Goal: Task Accomplishment & Management: Manage account settings

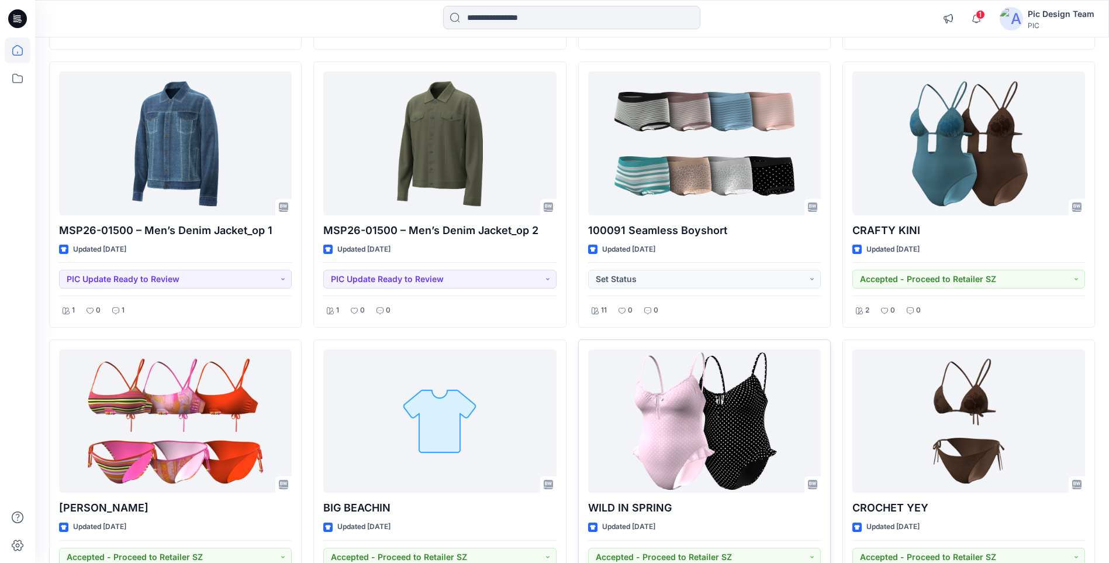
scroll to position [20416, 0]
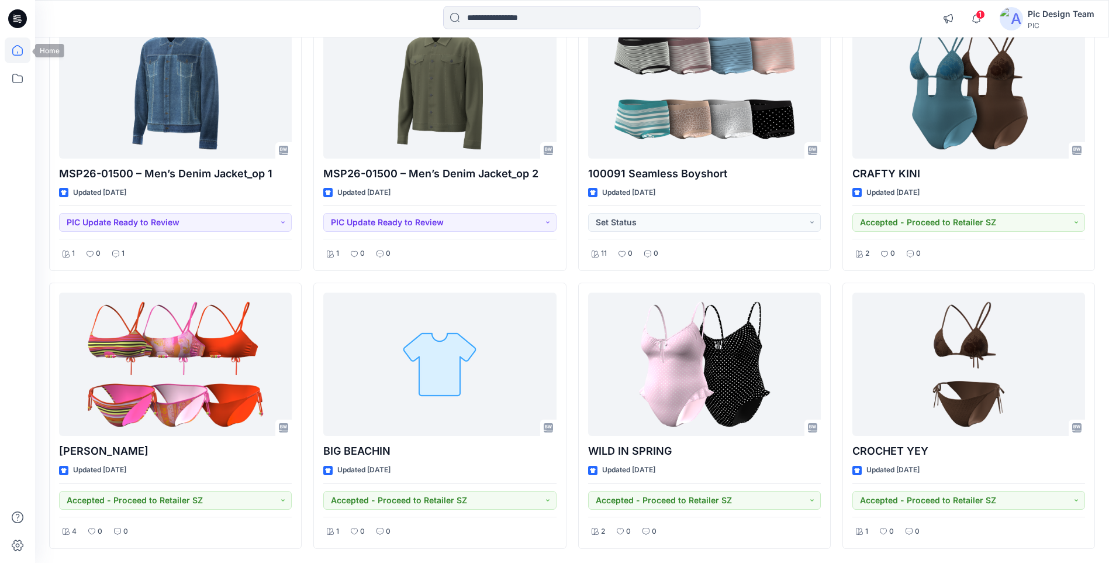
click at [19, 53] on icon at bounding box center [18, 50] width 26 height 26
click at [11, 80] on icon at bounding box center [18, 78] width 26 height 26
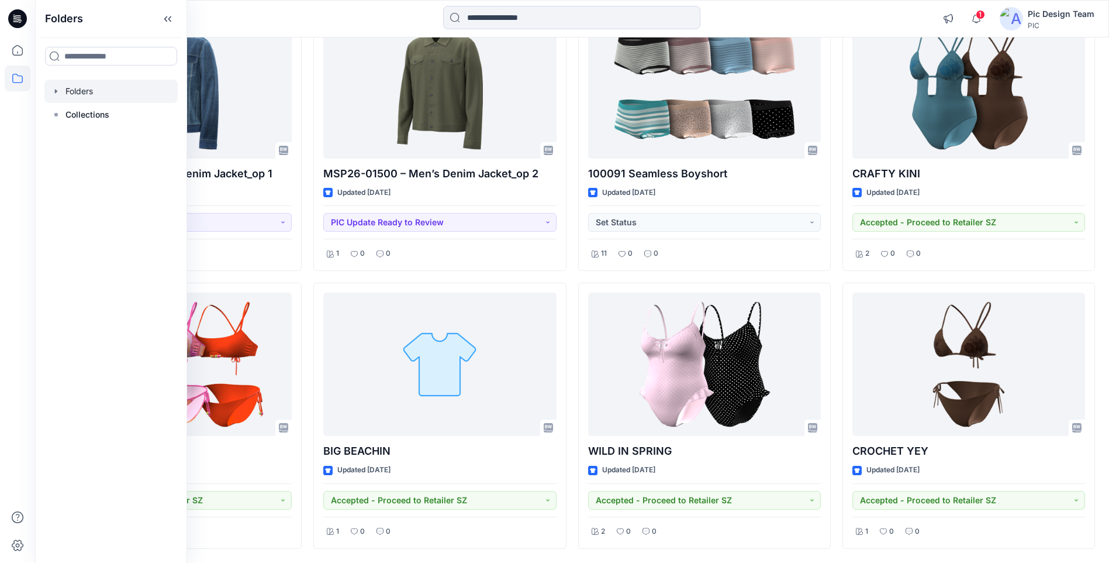
click at [81, 87] on div at bounding box center [110, 91] width 133 height 23
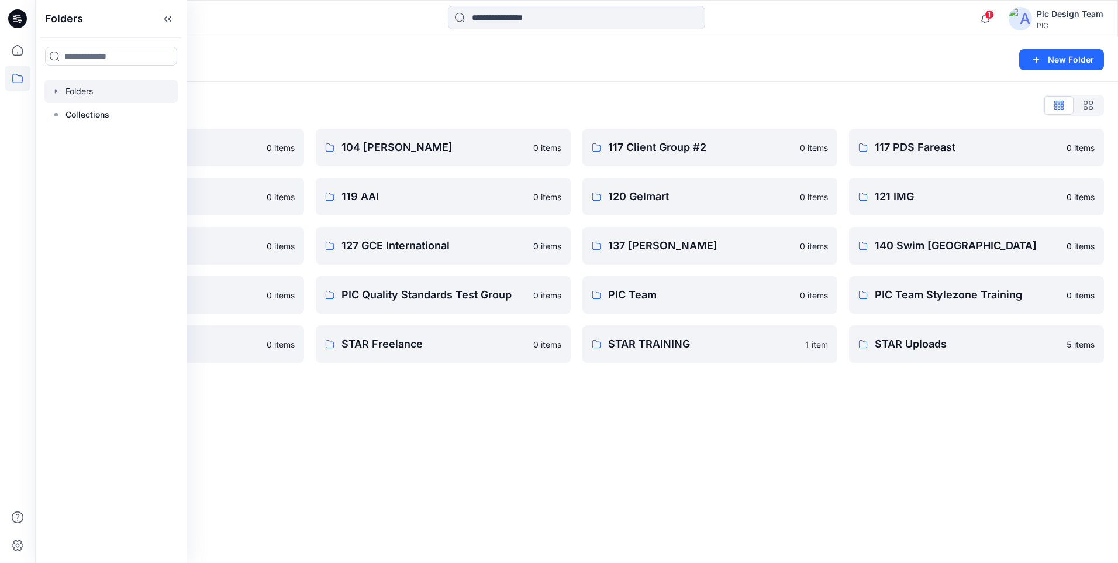
click at [679, 439] on div "Folders New Folder Folders List 103 HIS International 0 items 118 Add Black 0 i…" at bounding box center [576, 299] width 1083 height 525
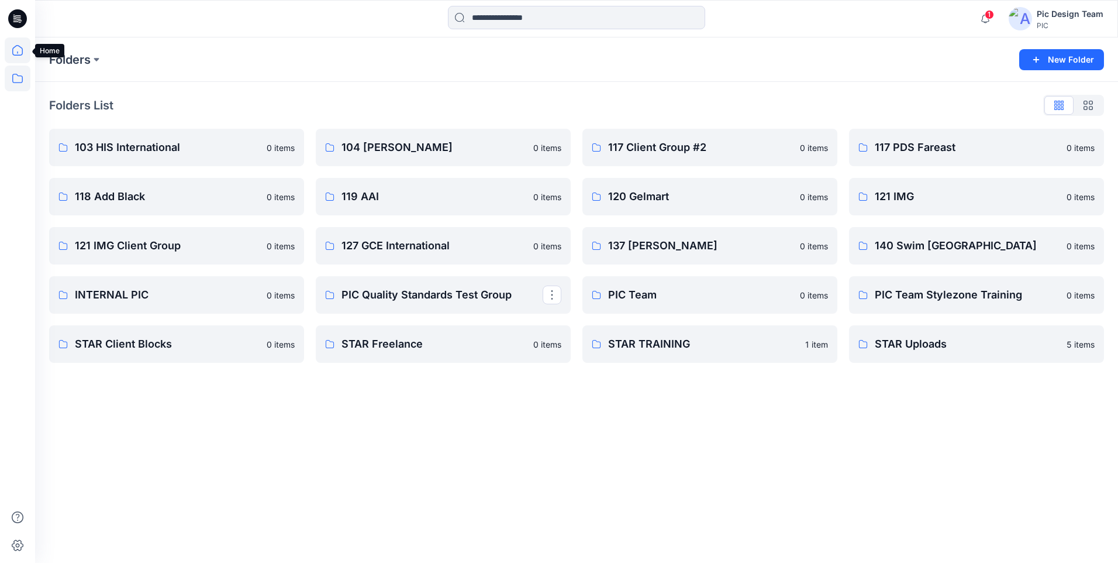
click at [20, 51] on icon at bounding box center [18, 50] width 26 height 26
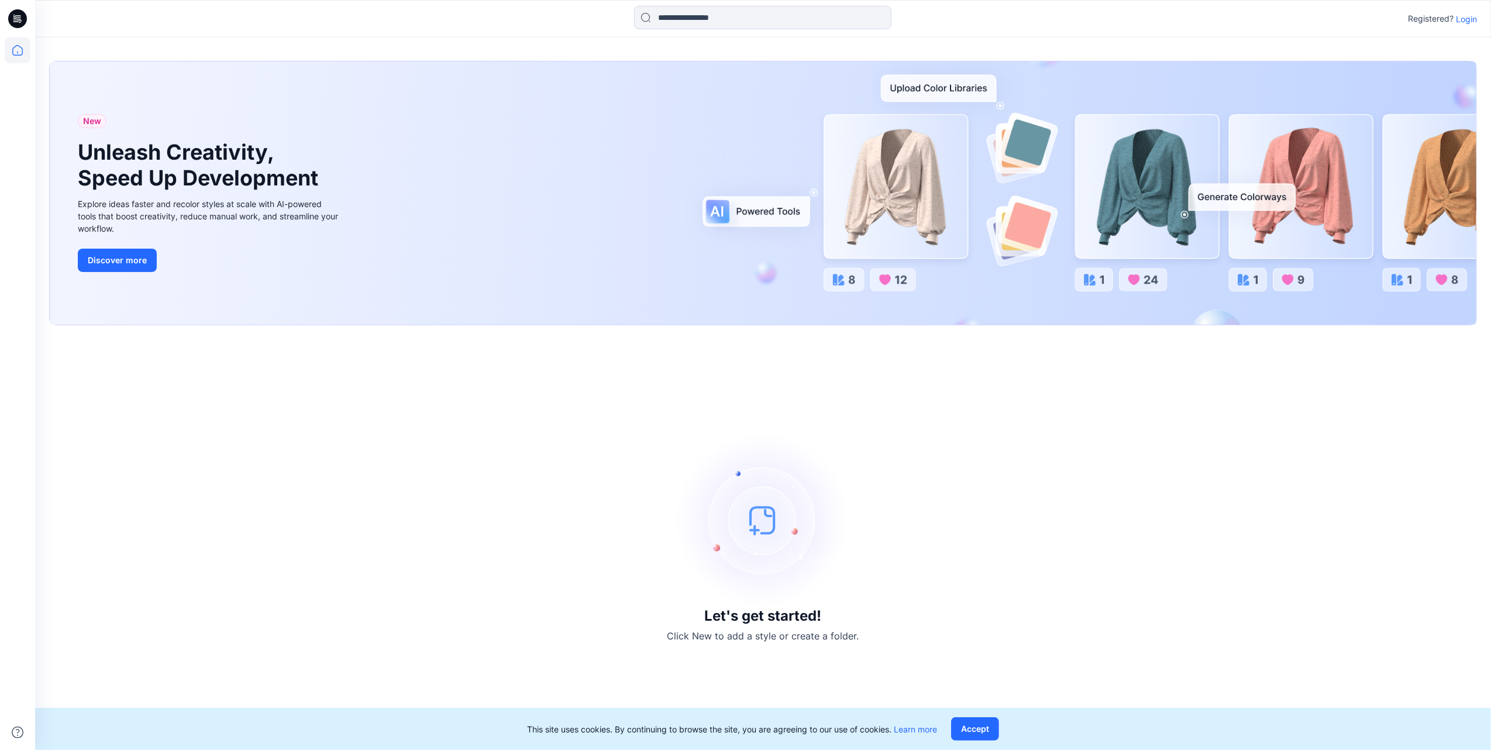
click at [1476, 18] on div "Registered? Login" at bounding box center [762, 19] width 1455 height 26
click at [1362, 206] on div "New Unleash Creativity, Speed Up Development Explore ideas faster and recolor s…" at bounding box center [763, 192] width 1426 height 263
click at [1469, 15] on p "Login" at bounding box center [1465, 19] width 21 height 12
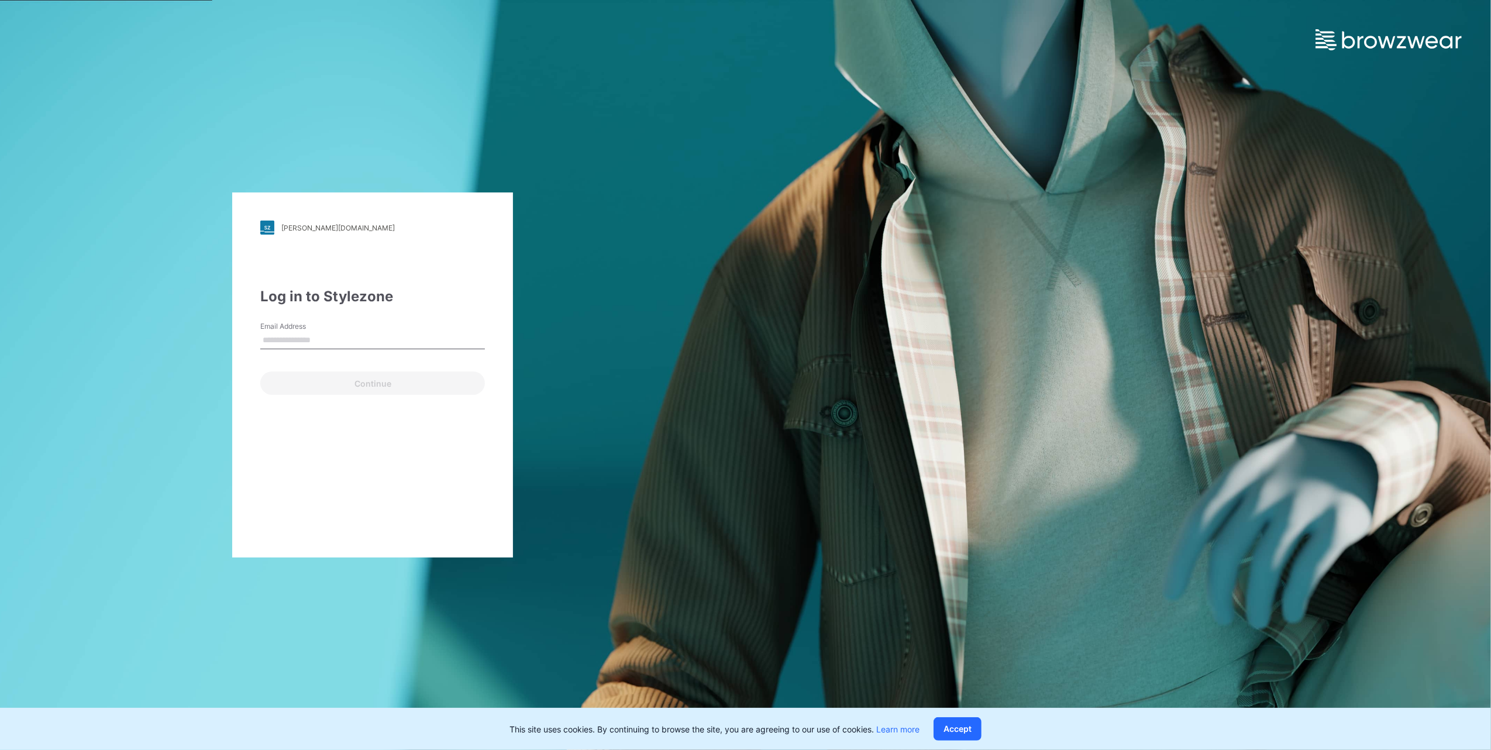
click at [299, 353] on div "Email Address" at bounding box center [372, 338] width 225 height 35
drag, startPoint x: 300, startPoint y: 354, endPoint x: 296, endPoint y: 337, distance: 17.4
click at [296, 337] on input "Email Address" at bounding box center [372, 341] width 225 height 18
type input "**********"
click at [300, 382] on button "Continue" at bounding box center [372, 382] width 225 height 23
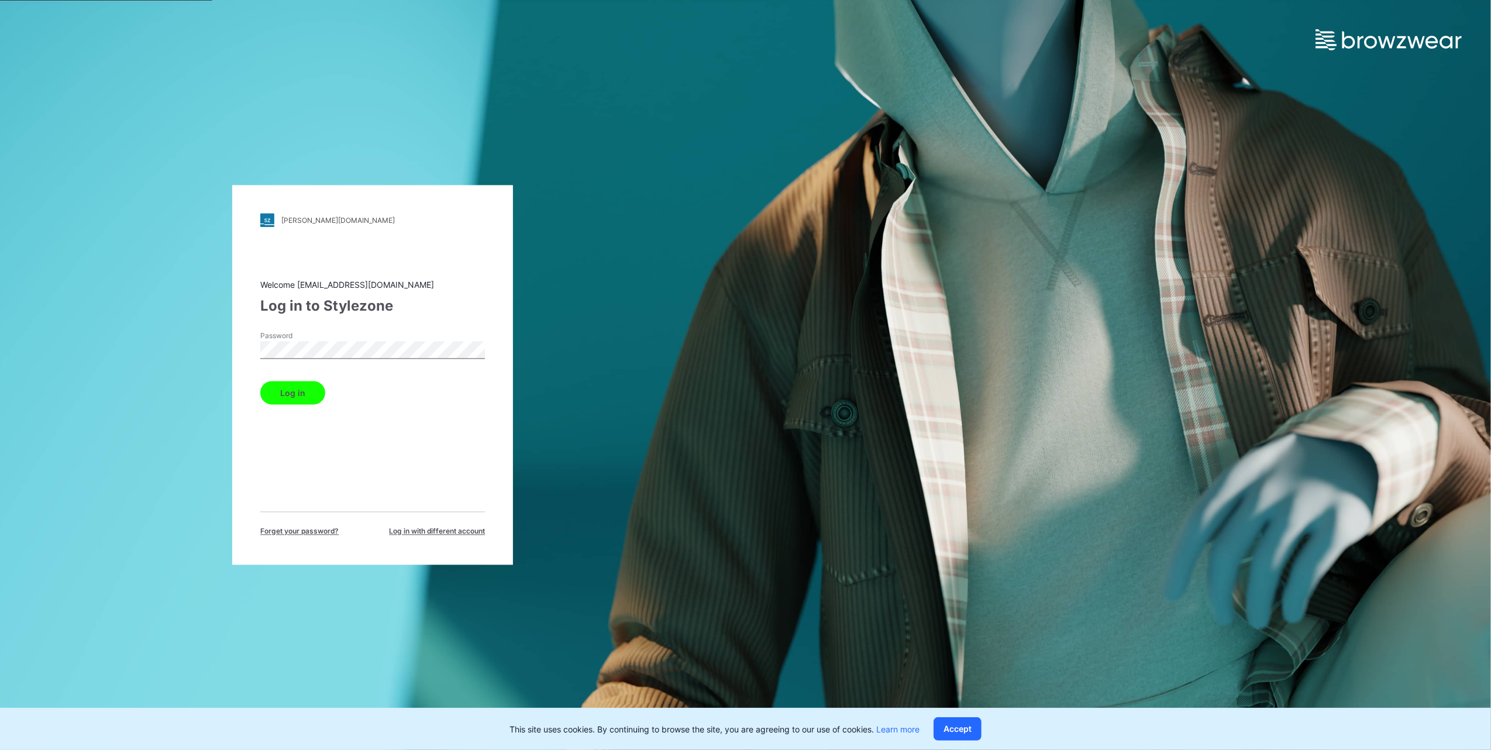
click at [293, 384] on button "Log in" at bounding box center [292, 392] width 65 height 23
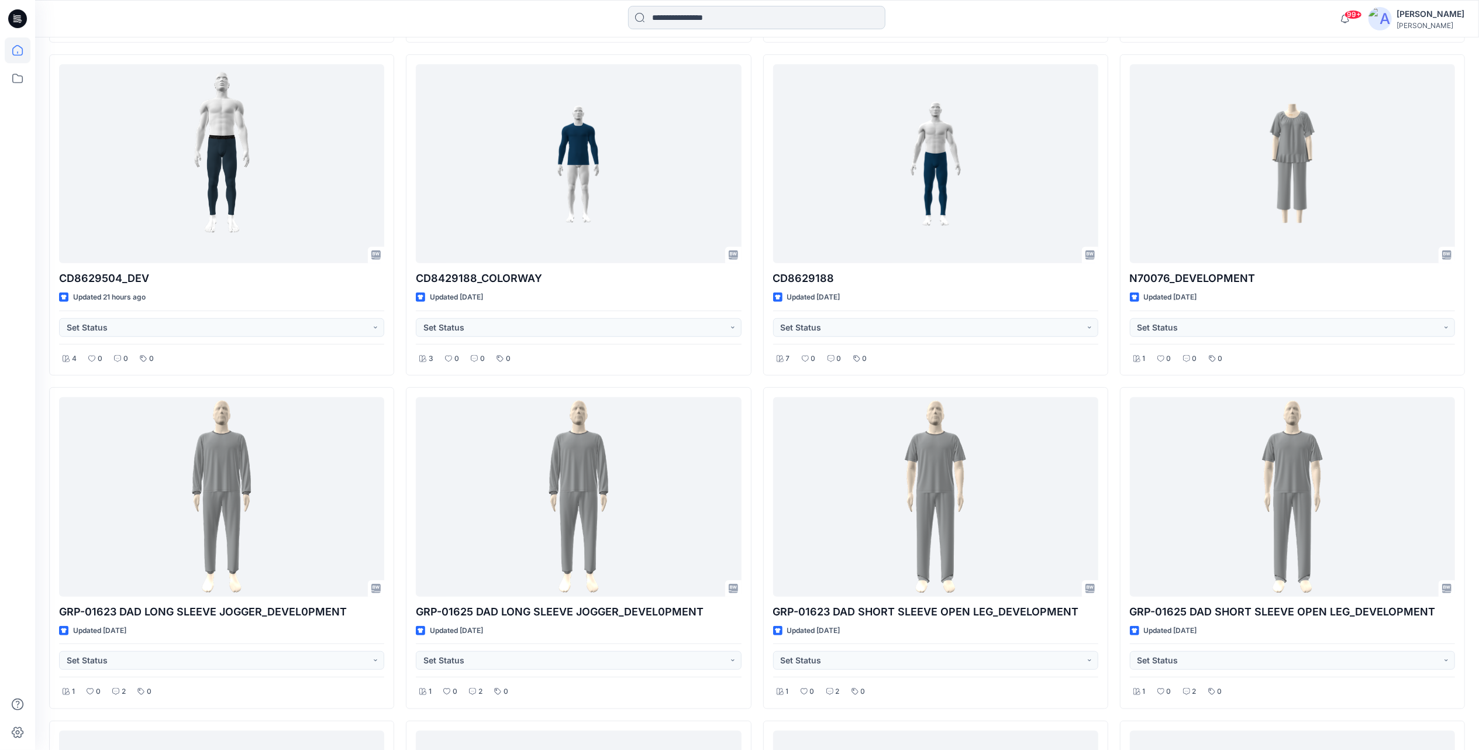
scroll to position [553, 0]
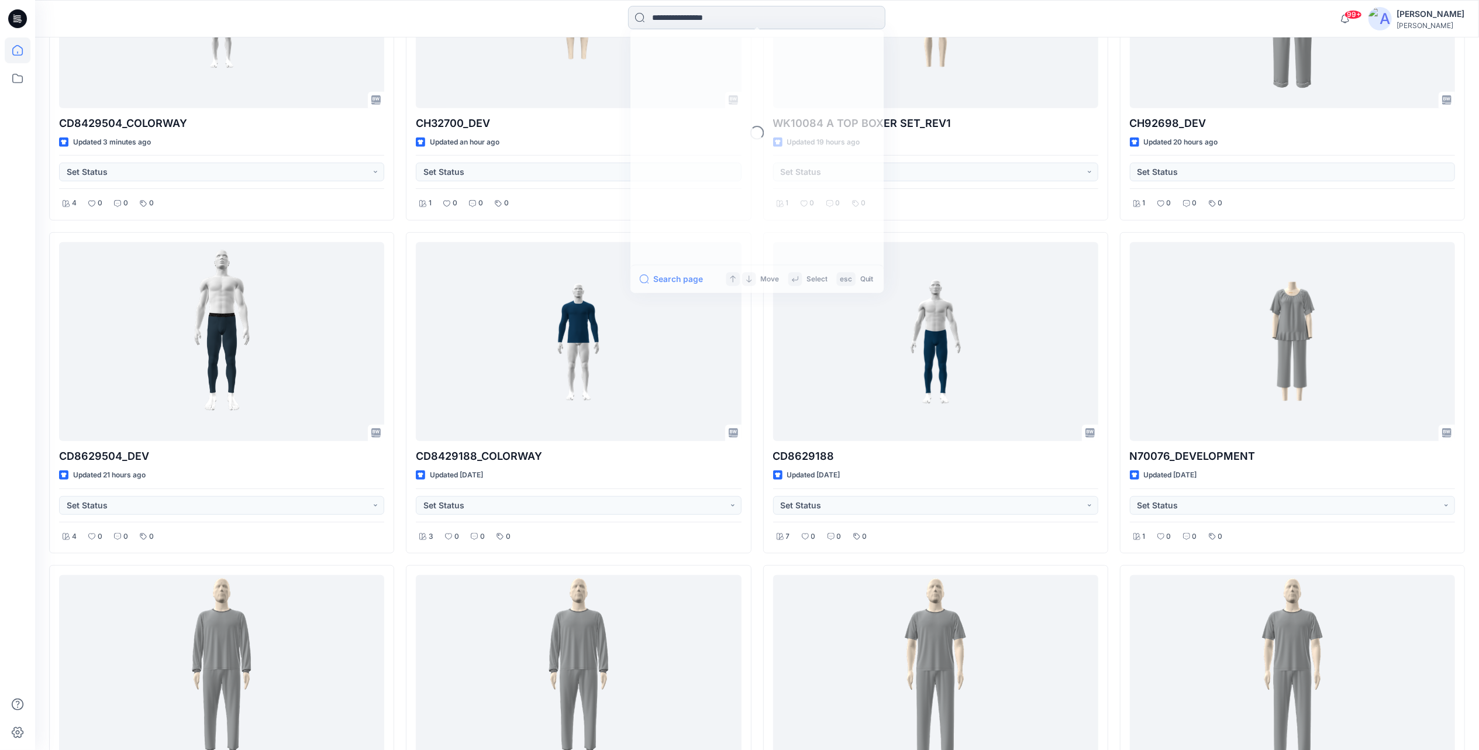
click at [702, 15] on input at bounding box center [756, 17] width 257 height 23
type input "****"
click at [791, 61] on span "Option_REV1" at bounding box center [805, 64] width 49 height 10
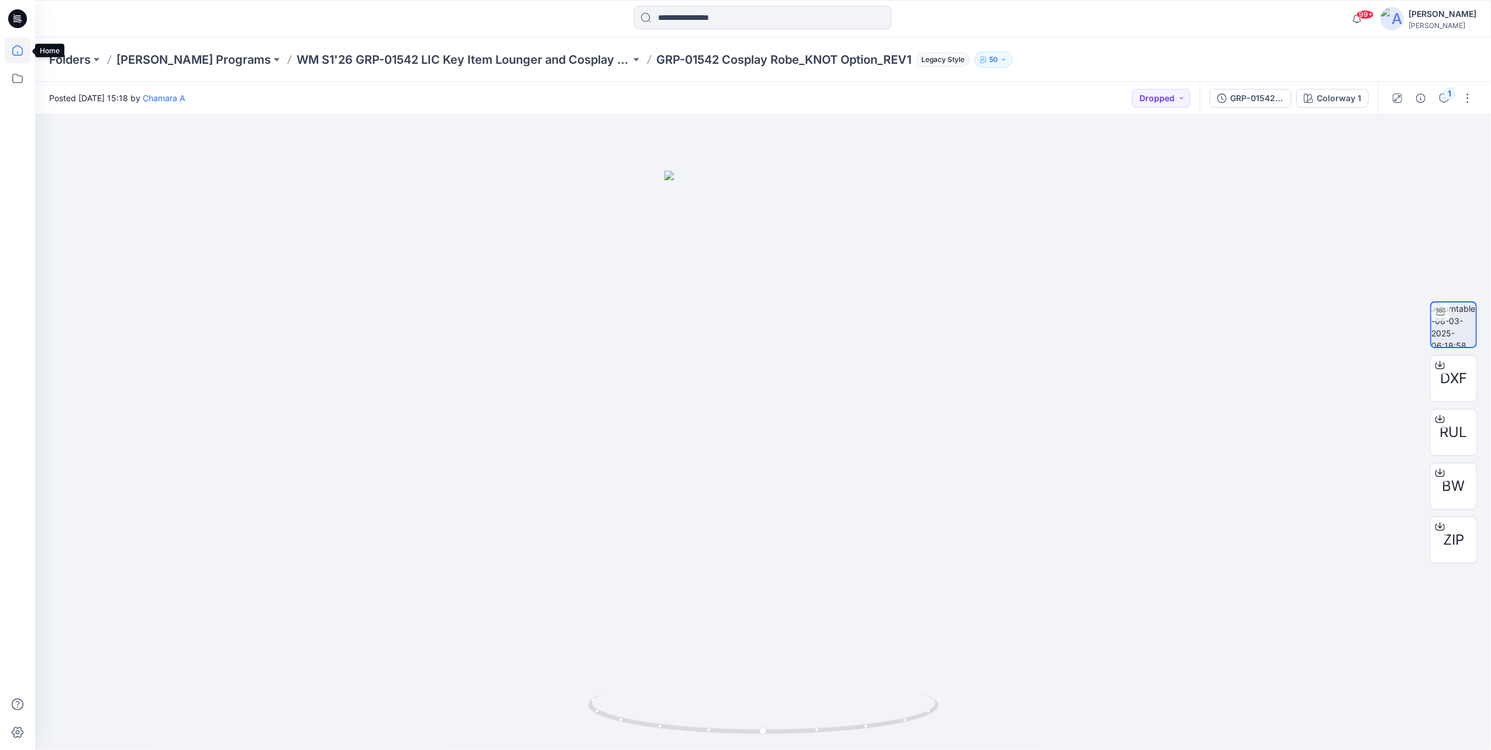
click at [19, 44] on icon at bounding box center [18, 50] width 26 height 26
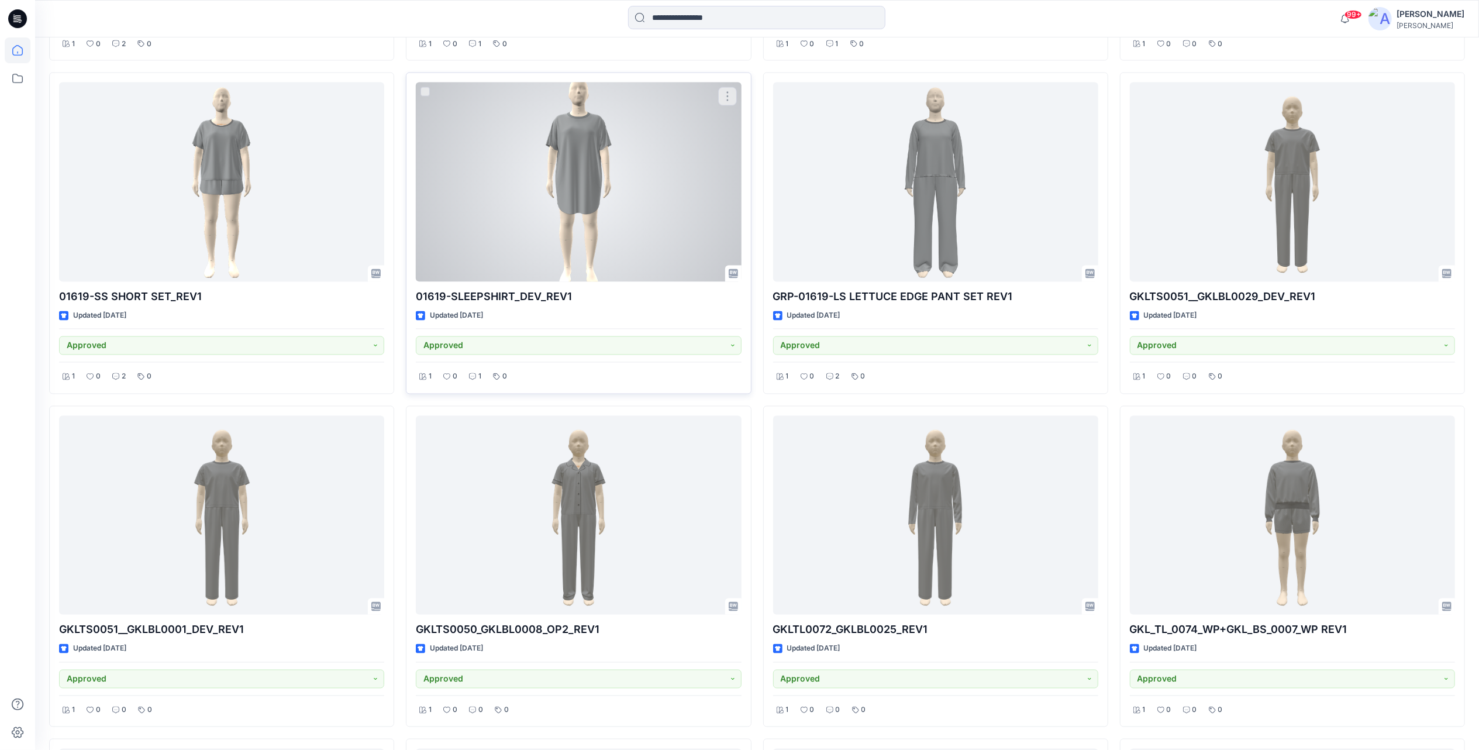
scroll to position [6374, 0]
